Goal: Information Seeking & Learning: Learn about a topic

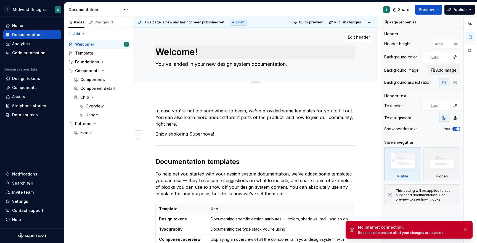
type textarea "*"
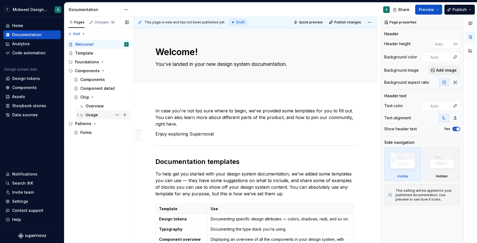
click at [101, 116] on div "Usage AM" at bounding box center [107, 115] width 43 height 8
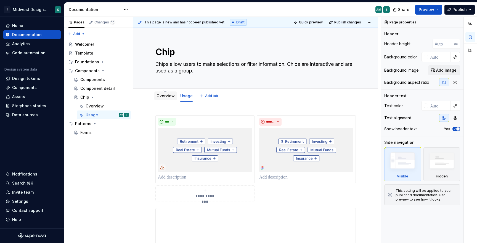
click at [161, 97] on link "Overview" at bounding box center [165, 96] width 18 height 5
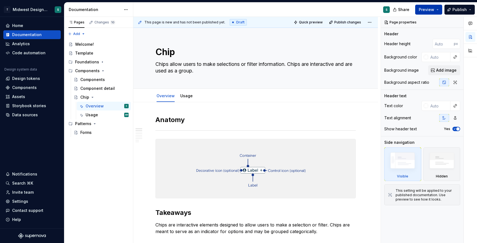
click at [428, 10] on span "Preview" at bounding box center [426, 10] width 15 height 6
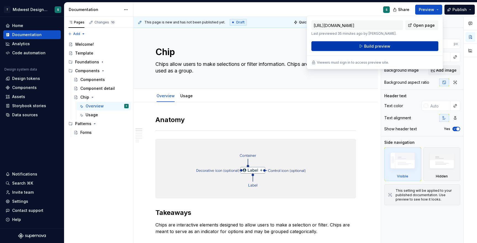
click at [383, 46] on span "Build preview" at bounding box center [377, 47] width 26 height 6
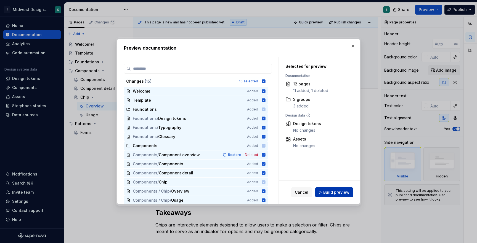
click at [333, 193] on span "Build preview" at bounding box center [336, 193] width 26 height 6
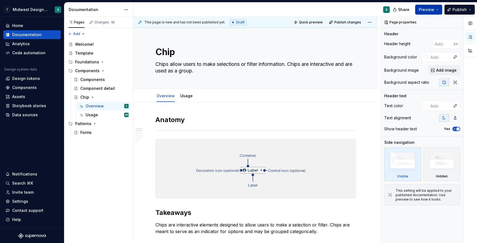
click at [420, 9] on span "Preview" at bounding box center [426, 10] width 15 height 6
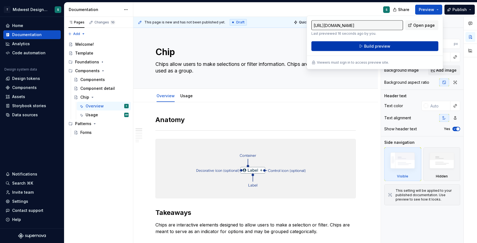
click at [386, 45] on span "Build preview" at bounding box center [377, 47] width 26 height 6
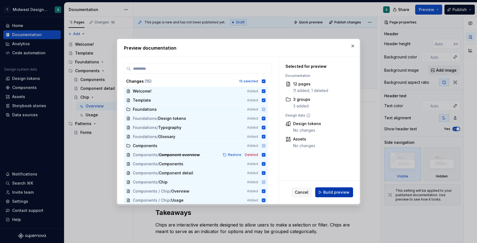
click at [326, 195] on span "Build preview" at bounding box center [336, 193] width 26 height 6
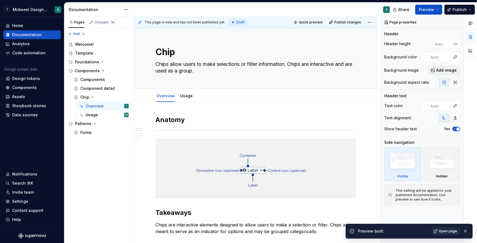
click at [448, 229] on link "Open page" at bounding box center [446, 232] width 28 height 8
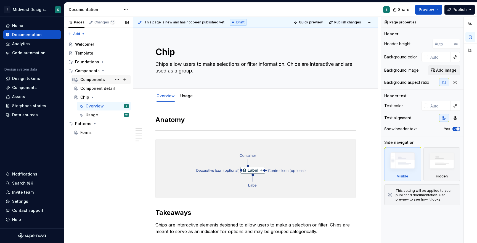
click at [99, 80] on div "Components" at bounding box center [92, 80] width 25 height 6
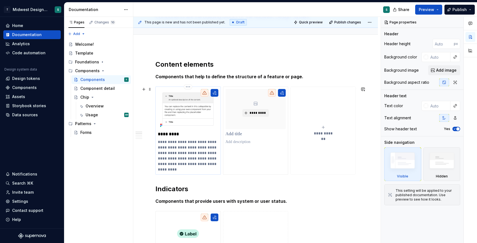
scroll to position [5, 0]
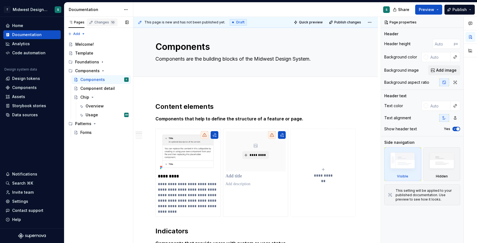
click at [106, 21] on div "Changes 10" at bounding box center [104, 22] width 21 height 4
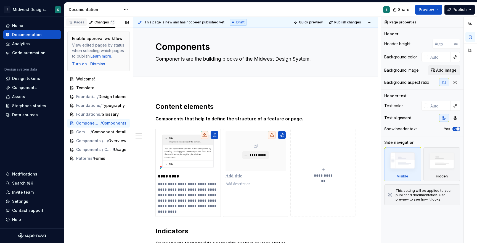
click at [79, 21] on div "Pages" at bounding box center [76, 22] width 16 height 4
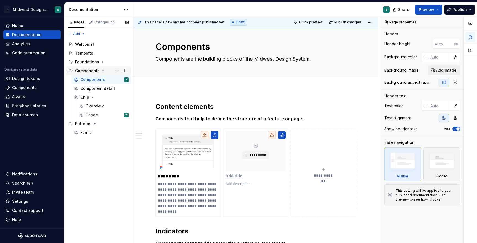
click at [92, 70] on div "Components" at bounding box center [87, 71] width 25 height 6
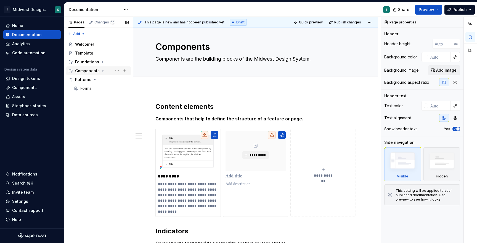
click at [92, 70] on div "Components" at bounding box center [87, 71] width 25 height 6
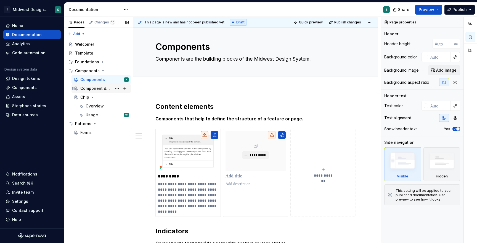
click at [99, 89] on div "Component detail" at bounding box center [96, 89] width 32 height 6
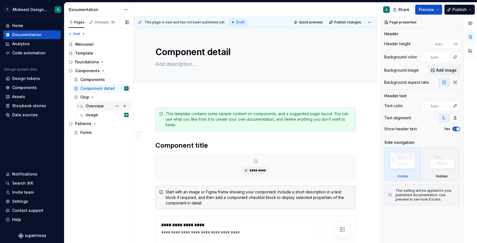
click at [95, 105] on div "Overview" at bounding box center [95, 106] width 18 height 6
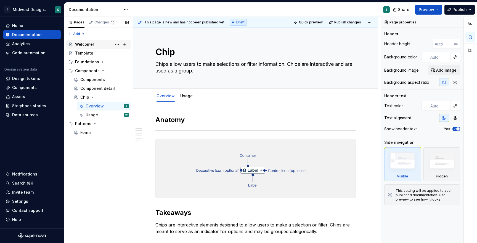
click at [84, 43] on div "Welcome!" at bounding box center [84, 45] width 19 height 6
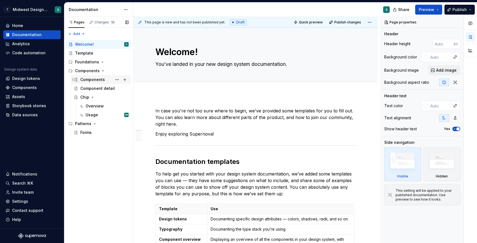
click at [83, 81] on div "Components" at bounding box center [92, 80] width 25 height 6
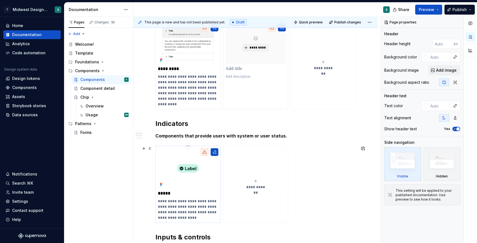
scroll to position [120, 0]
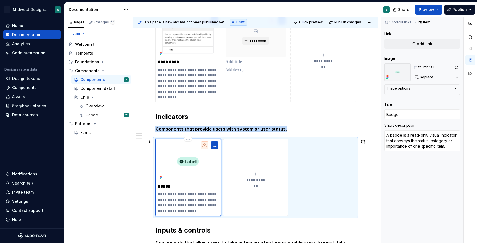
click at [187, 161] on img at bounding box center [188, 162] width 60 height 40
click at [187, 158] on img at bounding box center [188, 162] width 60 height 40
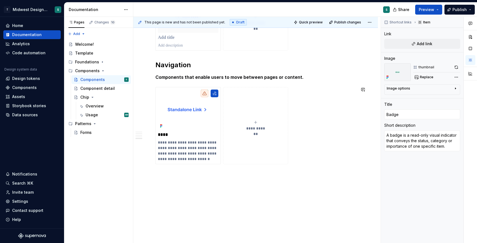
scroll to position [122, 0]
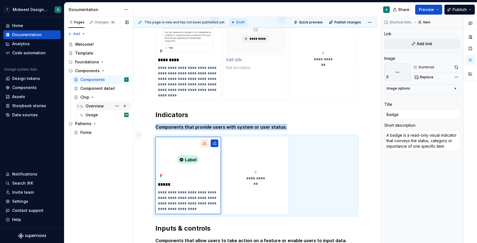
click at [95, 109] on div "Overview" at bounding box center [107, 106] width 43 height 8
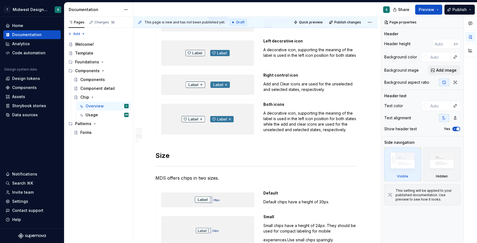
scroll to position [743, 0]
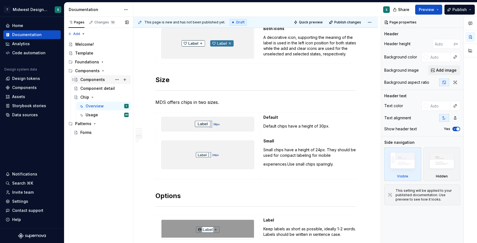
click at [94, 81] on div "Components" at bounding box center [92, 80] width 25 height 6
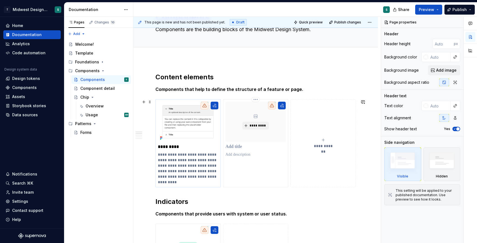
scroll to position [51, 0]
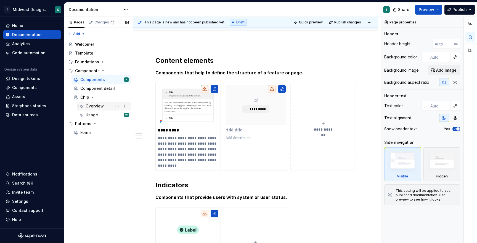
click at [102, 106] on div "Overview" at bounding box center [95, 106] width 18 height 6
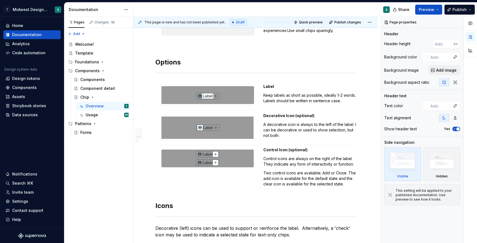
scroll to position [956, 0]
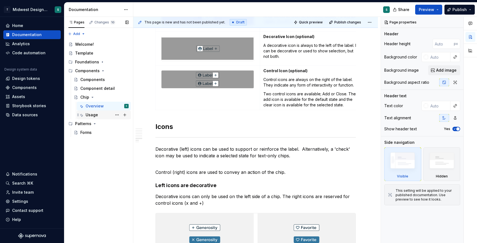
click at [96, 115] on div "Usage" at bounding box center [92, 115] width 12 height 6
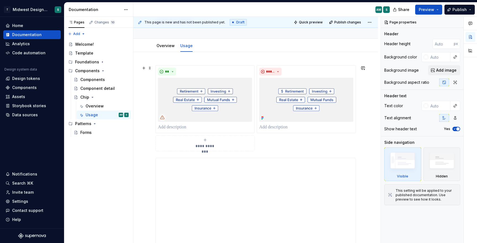
scroll to position [48, 0]
type textarea "*"
